Goal: Transaction & Acquisition: Subscribe to service/newsletter

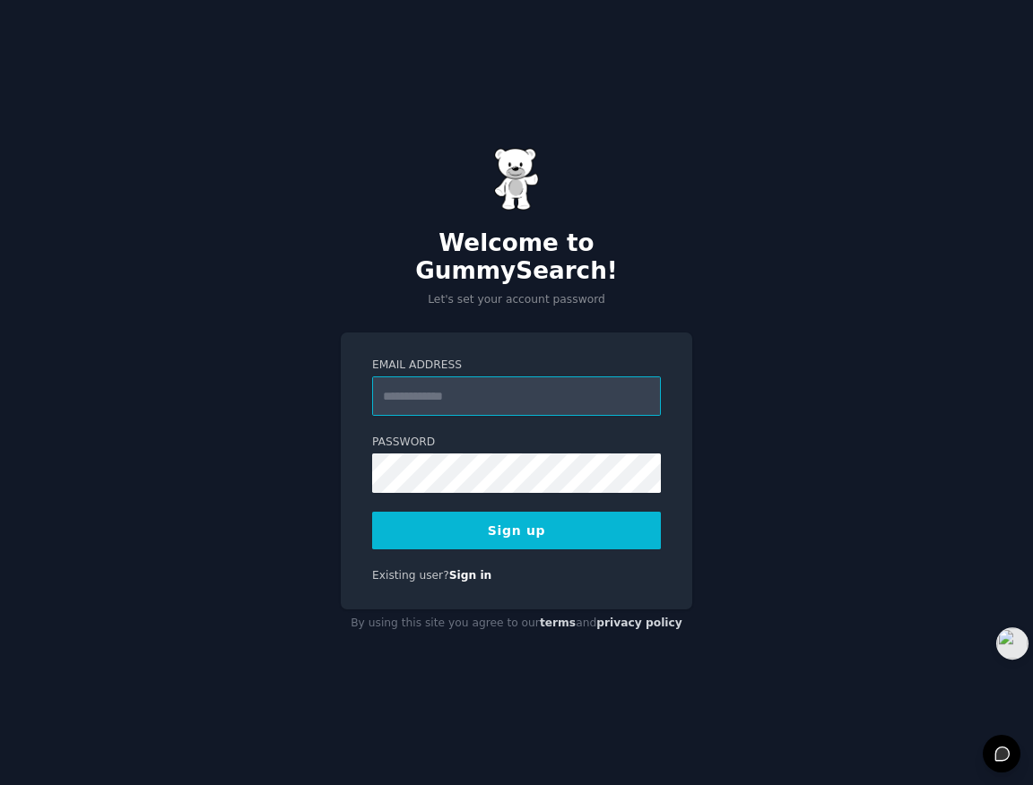
click at [590, 377] on input "Email Address" at bounding box center [516, 396] width 289 height 39
click at [725, 261] on div "Welcome to GummySearch! Let's set your account password Email Address Password …" at bounding box center [516, 392] width 1033 height 785
click at [570, 383] on input "Email Address" at bounding box center [516, 396] width 289 height 39
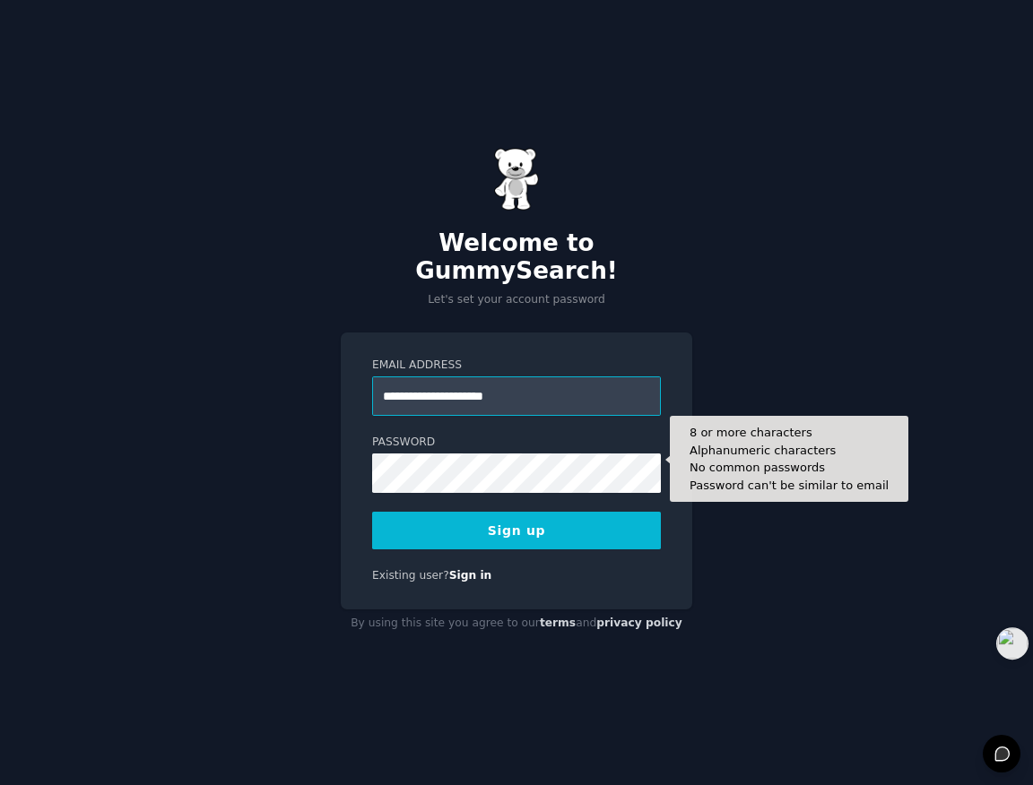
type input "**********"
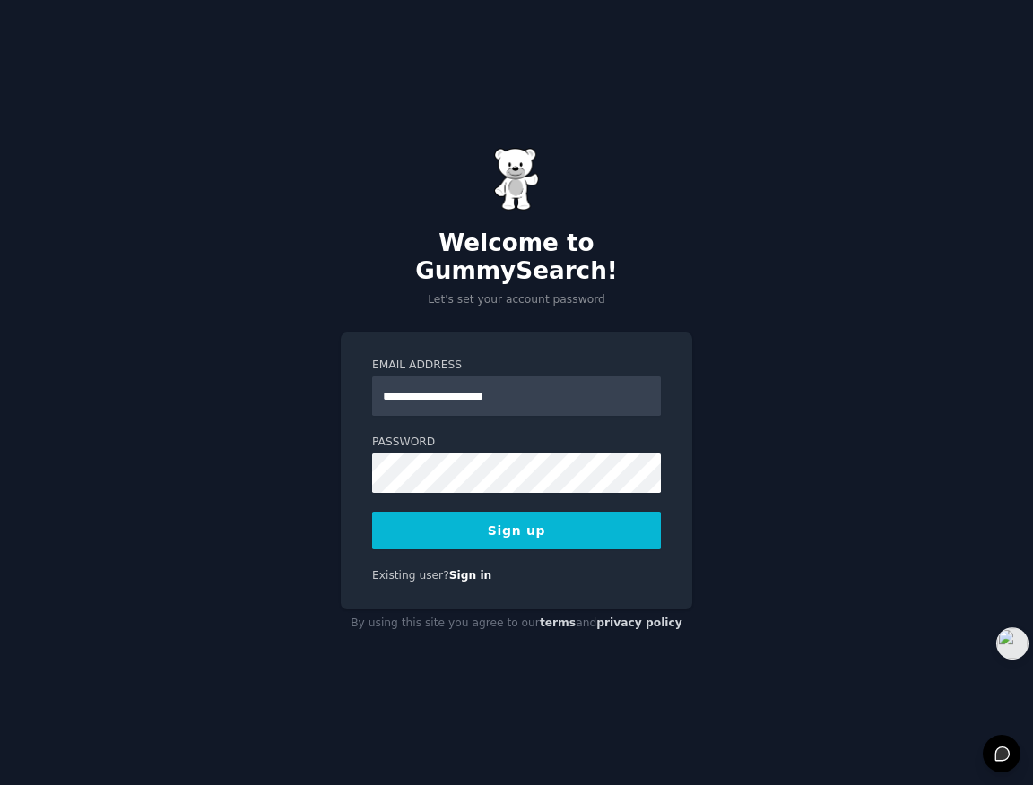
click at [752, 360] on div "**********" at bounding box center [516, 392] width 1033 height 785
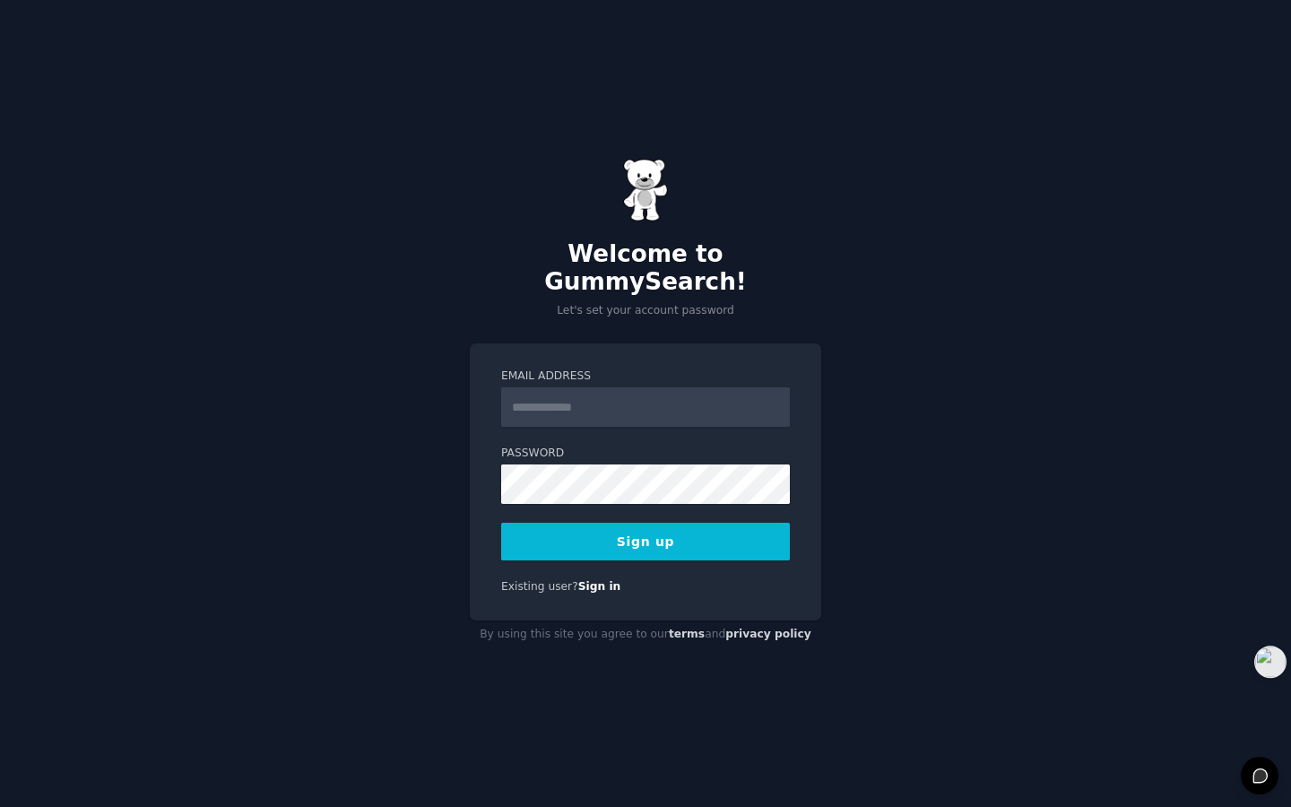
click at [676, 387] on input "Email Address" at bounding box center [645, 406] width 289 height 39
click at [662, 395] on input "Email Address" at bounding box center [645, 406] width 289 height 39
click at [757, 392] on input "Email Address" at bounding box center [645, 406] width 289 height 39
paste input "**********"
type input "**********"
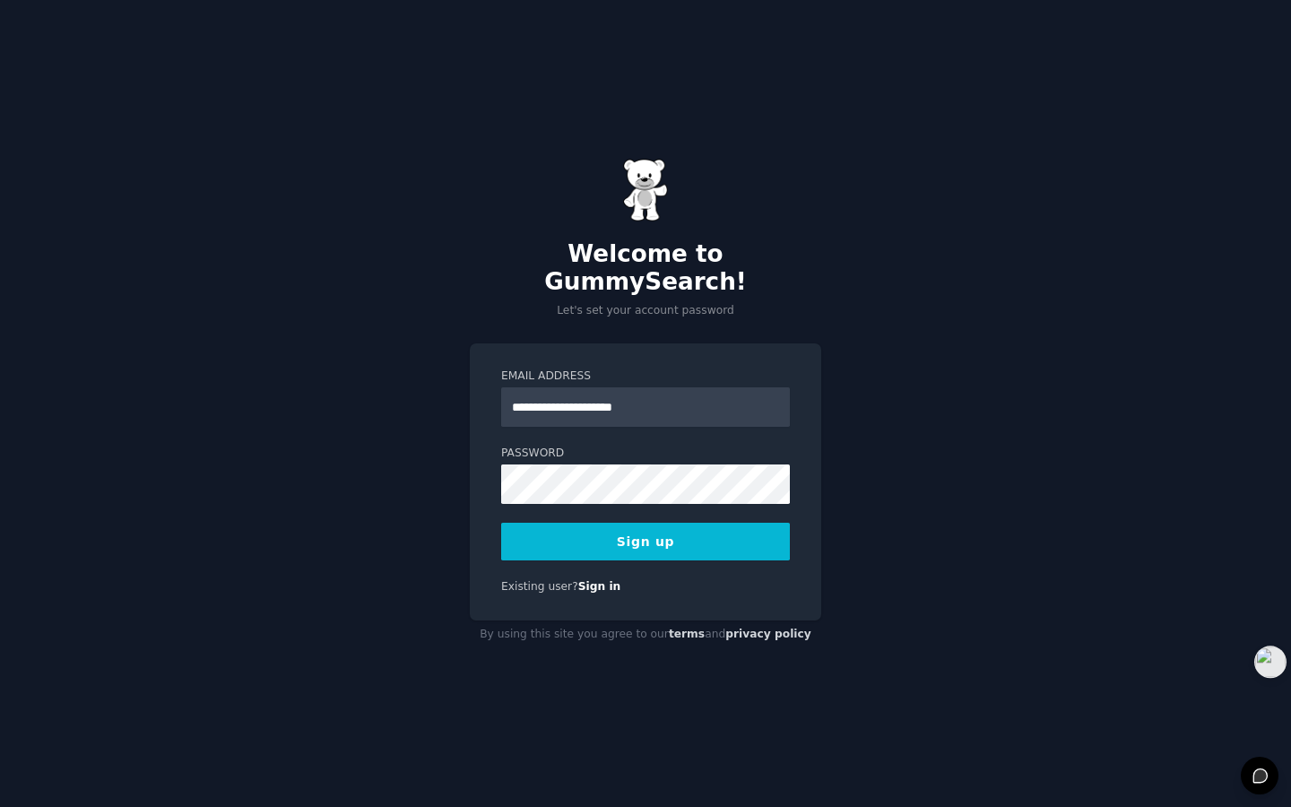
click at [743, 531] on button "Sign up" at bounding box center [645, 542] width 289 height 38
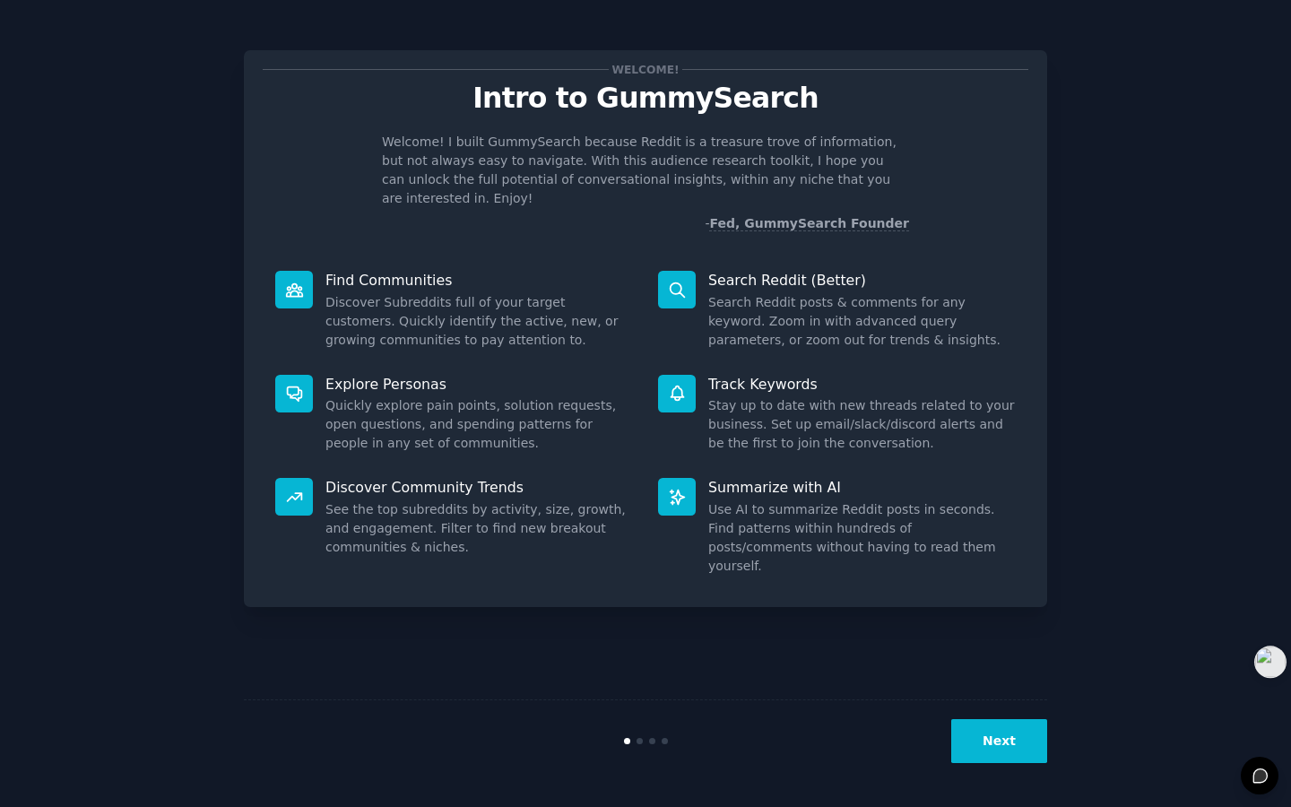
click at [1024, 742] on button "Next" at bounding box center [999, 741] width 96 height 44
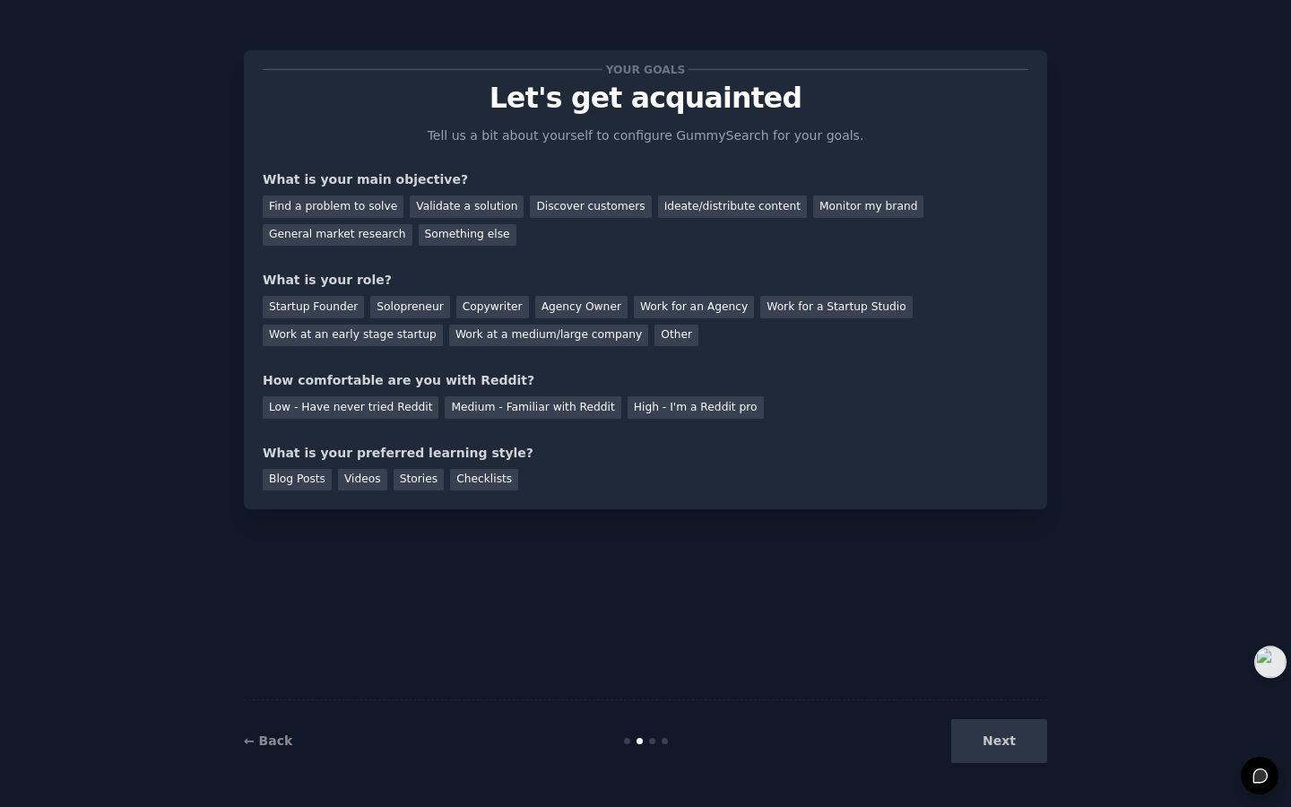
click at [1023, 743] on div "Next" at bounding box center [913, 741] width 268 height 44
click at [991, 728] on div "Next" at bounding box center [913, 741] width 268 height 44
click at [365, 214] on div "Find a problem to solve" at bounding box center [333, 206] width 141 height 22
click at [441, 204] on div "Validate a solution" at bounding box center [467, 206] width 114 height 22
click at [331, 204] on div "Find a problem to solve" at bounding box center [333, 206] width 141 height 22
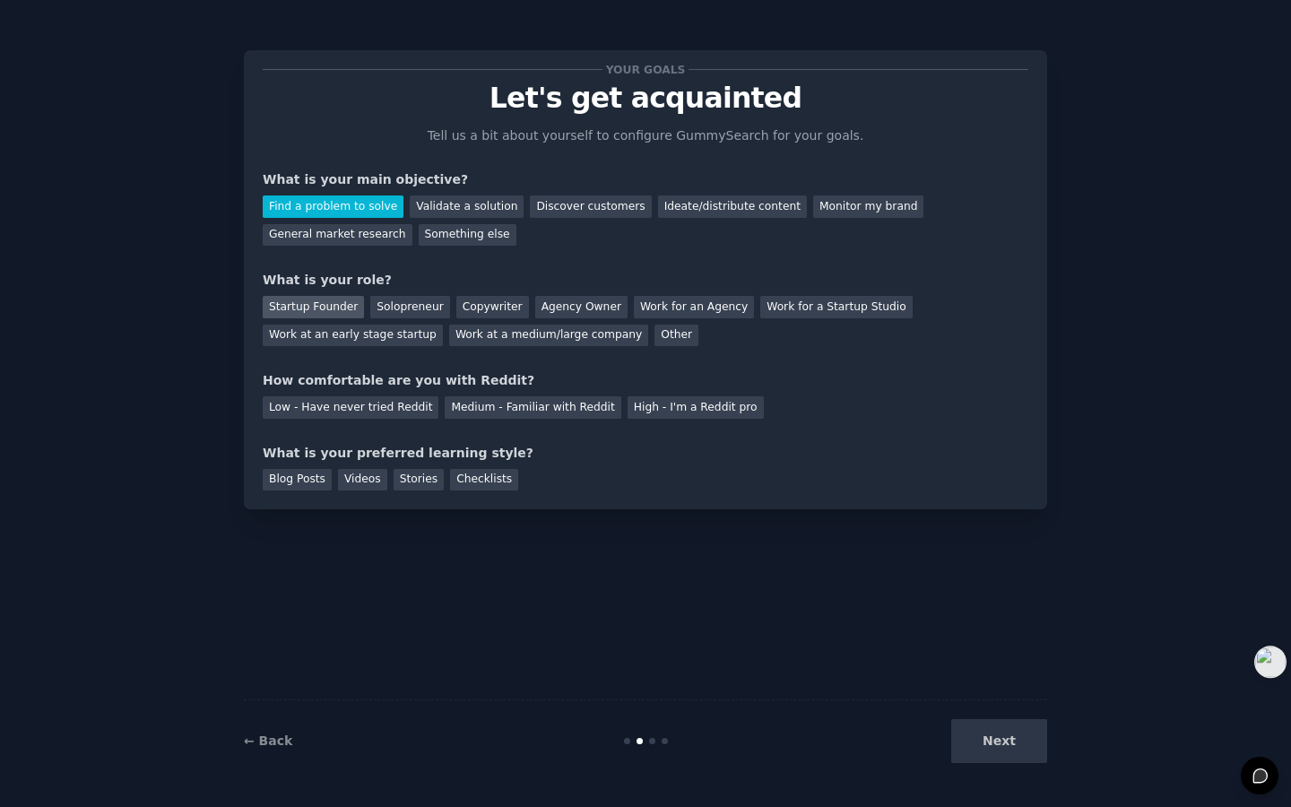
click at [316, 314] on div "Startup Founder" at bounding box center [313, 307] width 101 height 22
click at [454, 414] on div "Medium - Familiar with Reddit" at bounding box center [533, 407] width 176 height 22
click at [990, 737] on div "Next" at bounding box center [913, 741] width 268 height 44
click at [287, 484] on div "Blog Posts" at bounding box center [297, 480] width 69 height 22
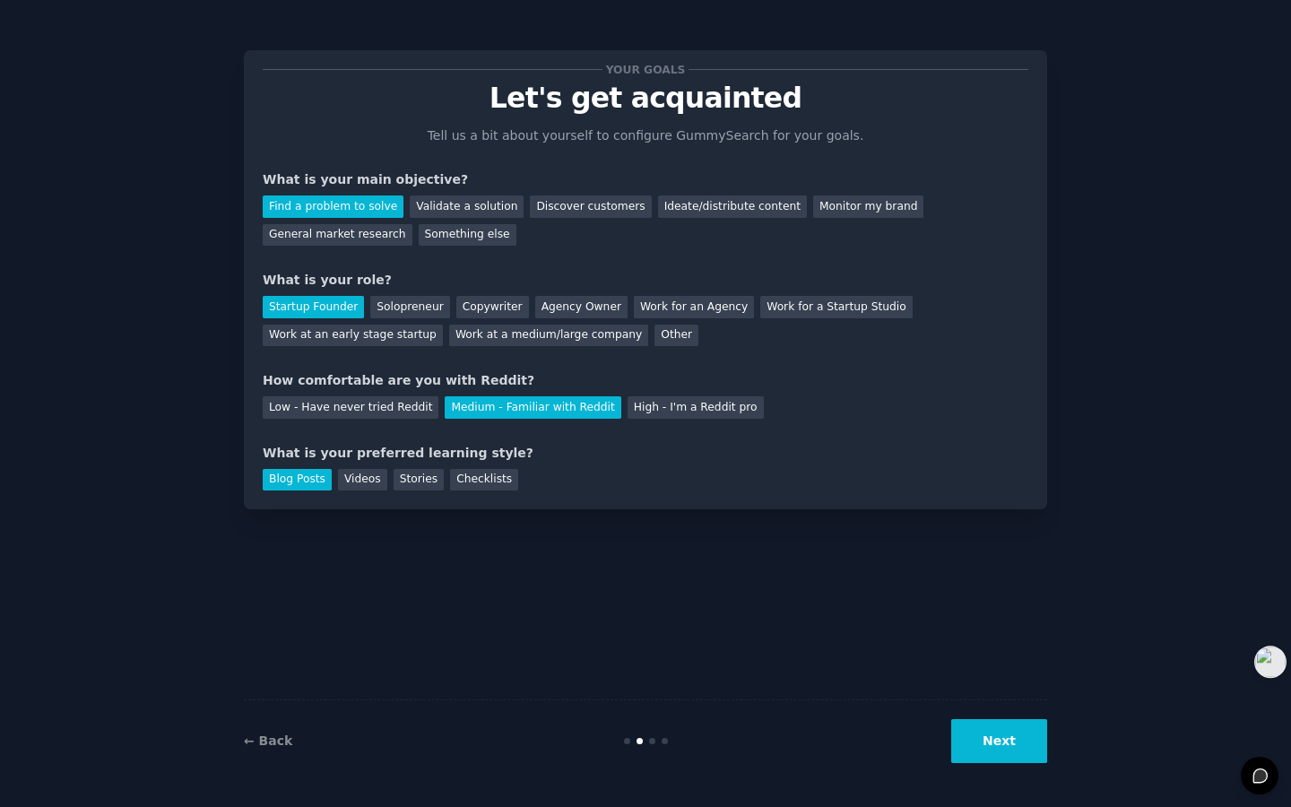
click at [982, 739] on button "Next" at bounding box center [999, 741] width 96 height 44
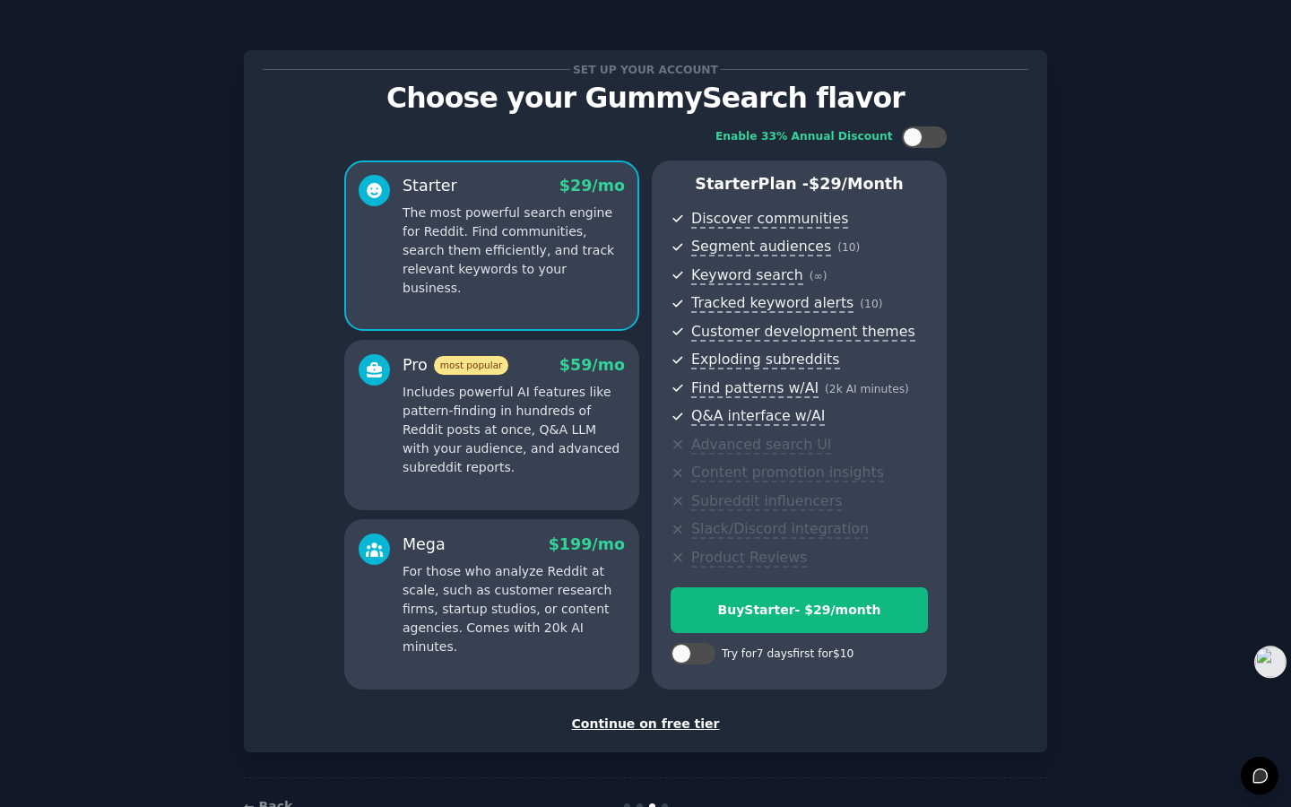
scroll to position [30, 0]
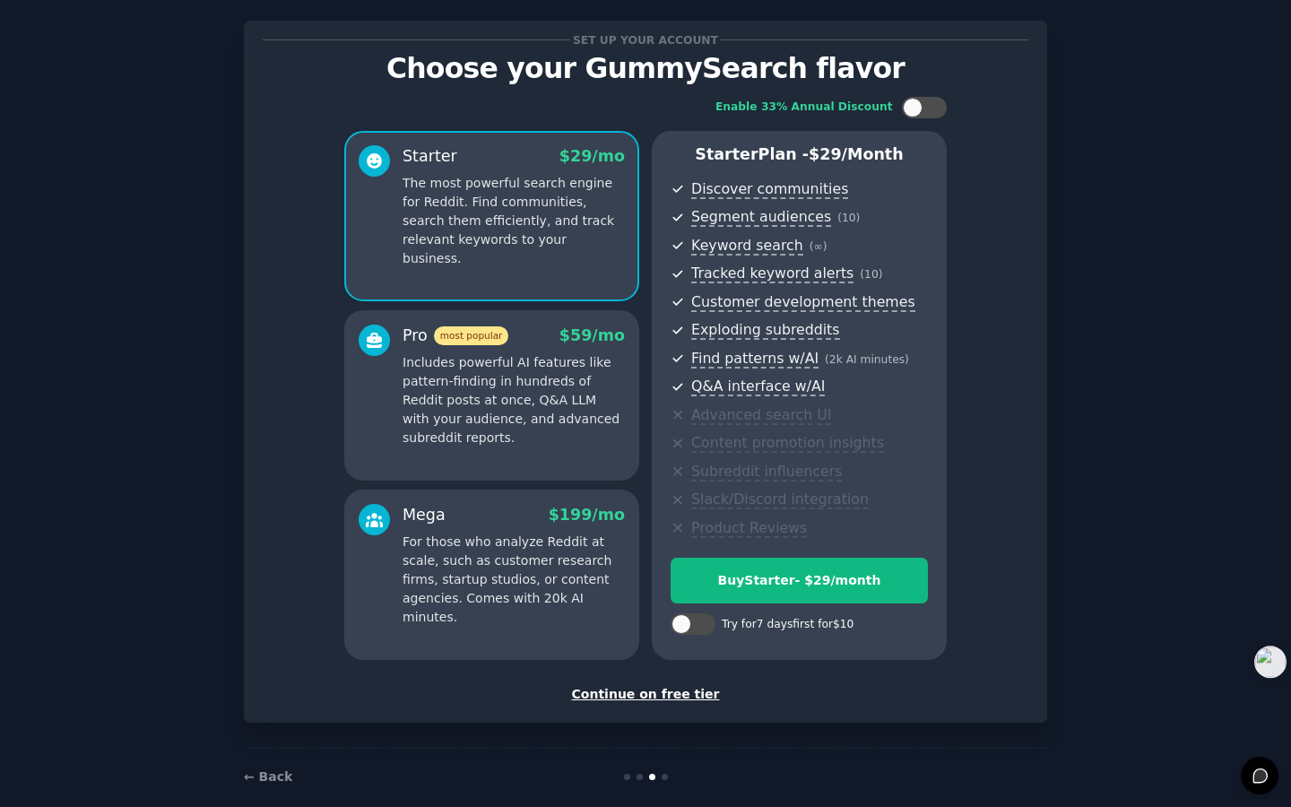
click at [683, 698] on div "Continue on free tier" at bounding box center [646, 694] width 766 height 19
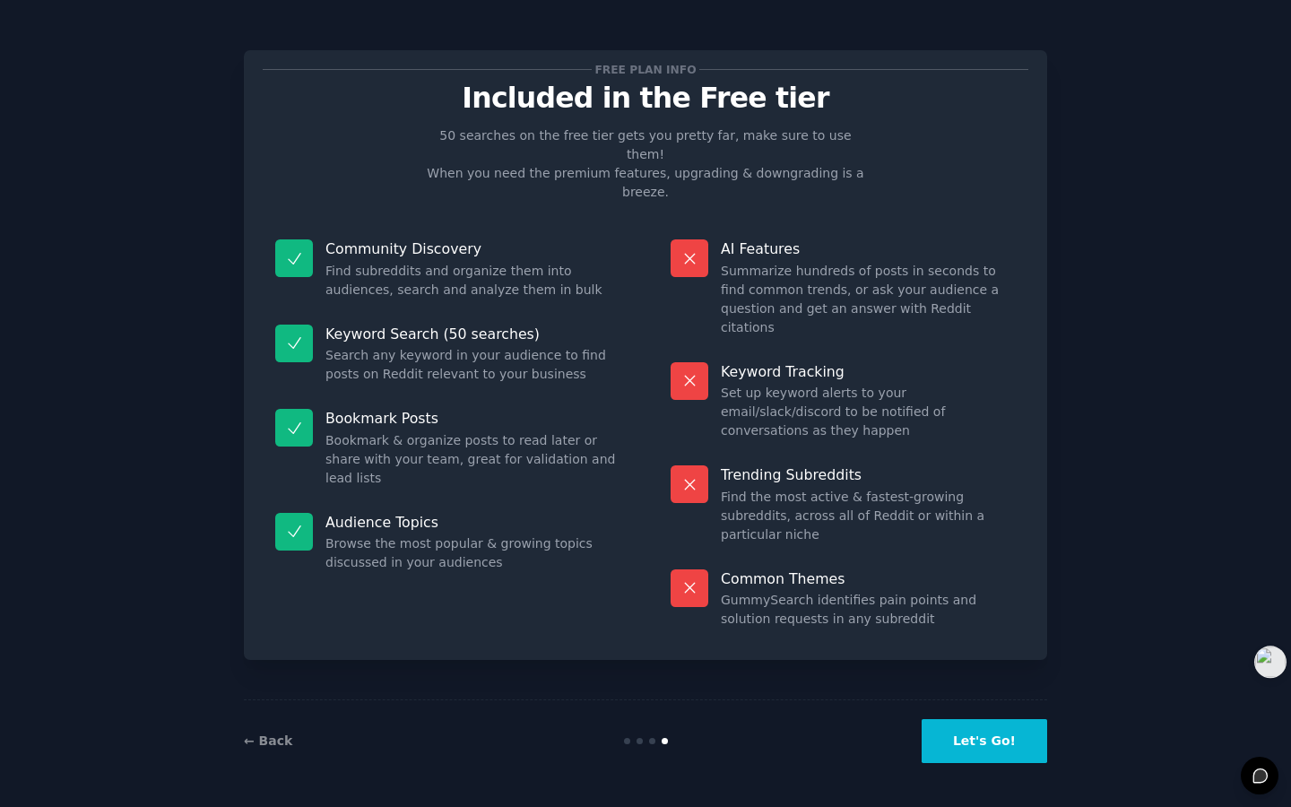
click at [1000, 760] on button "Let's Go!" at bounding box center [985, 741] width 126 height 44
